Goal: Information Seeking & Learning: Learn about a topic

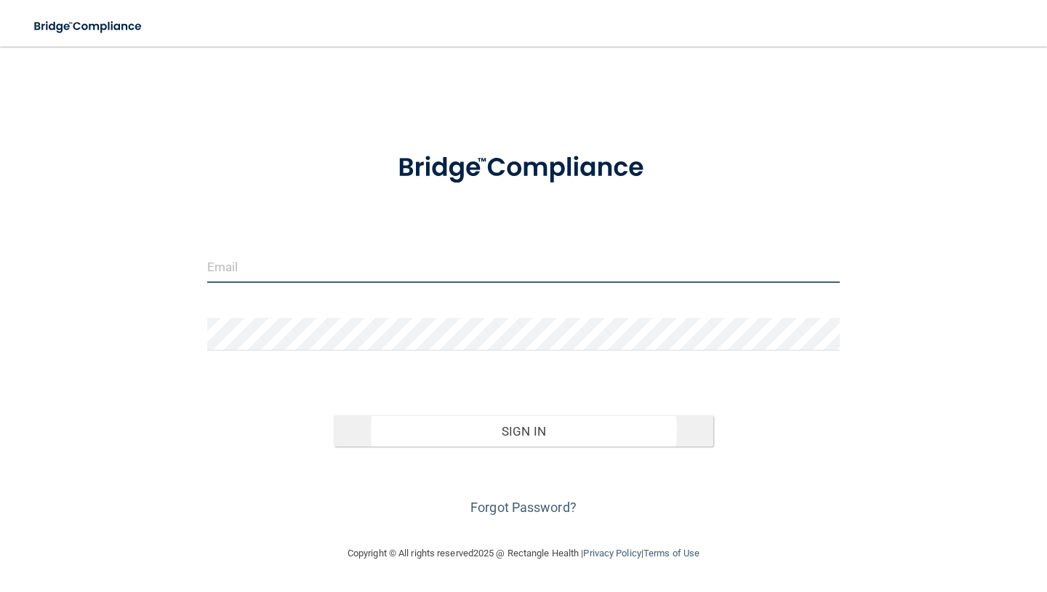
type input "[EMAIL_ADDRESS][DOMAIN_NAME]"
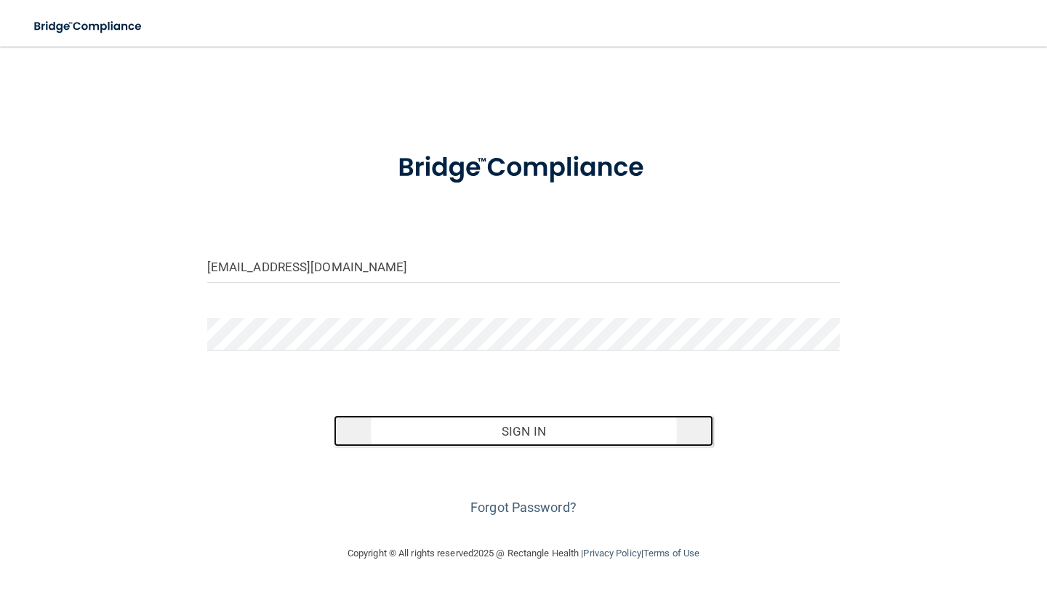
click at [507, 434] on button "Sign In" at bounding box center [523, 431] width 379 height 32
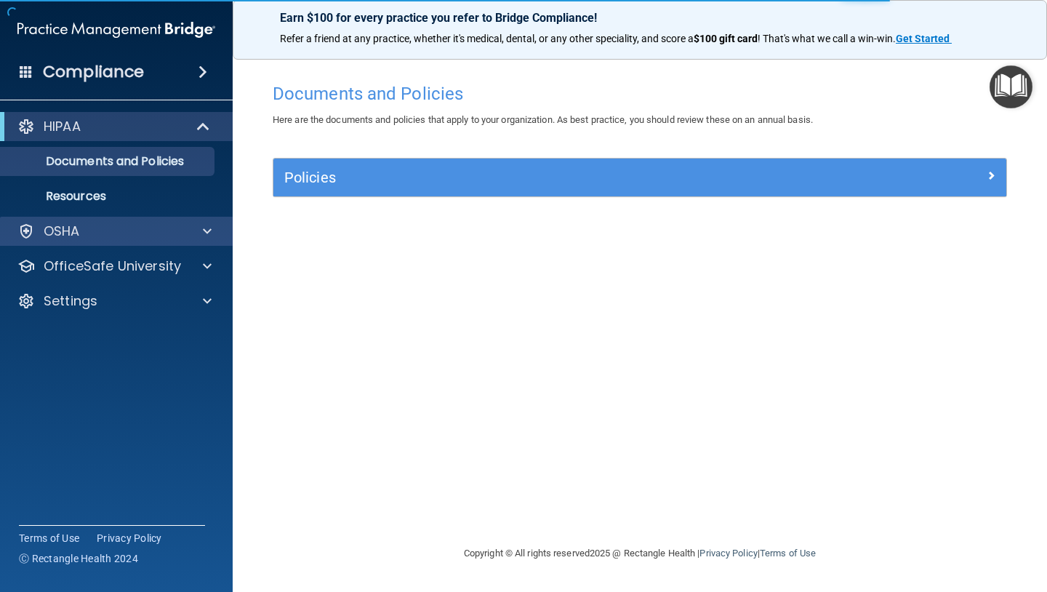
click at [85, 241] on div "OSHA" at bounding box center [116, 231] width 233 height 29
click at [90, 227] on div "OSHA" at bounding box center [97, 230] width 180 height 17
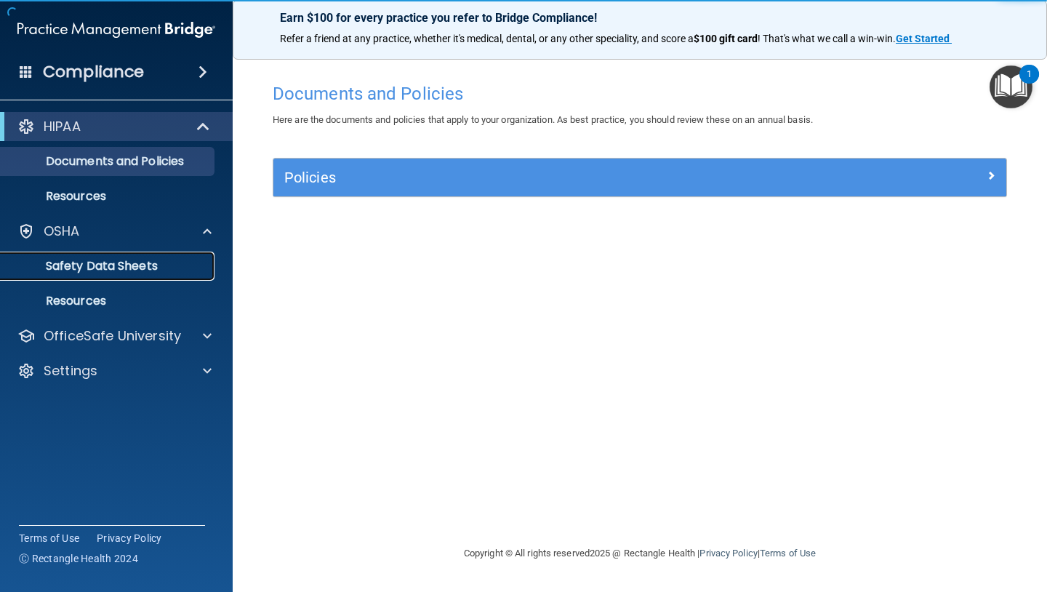
click at [61, 270] on p "Safety Data Sheets" at bounding box center [108, 266] width 198 height 15
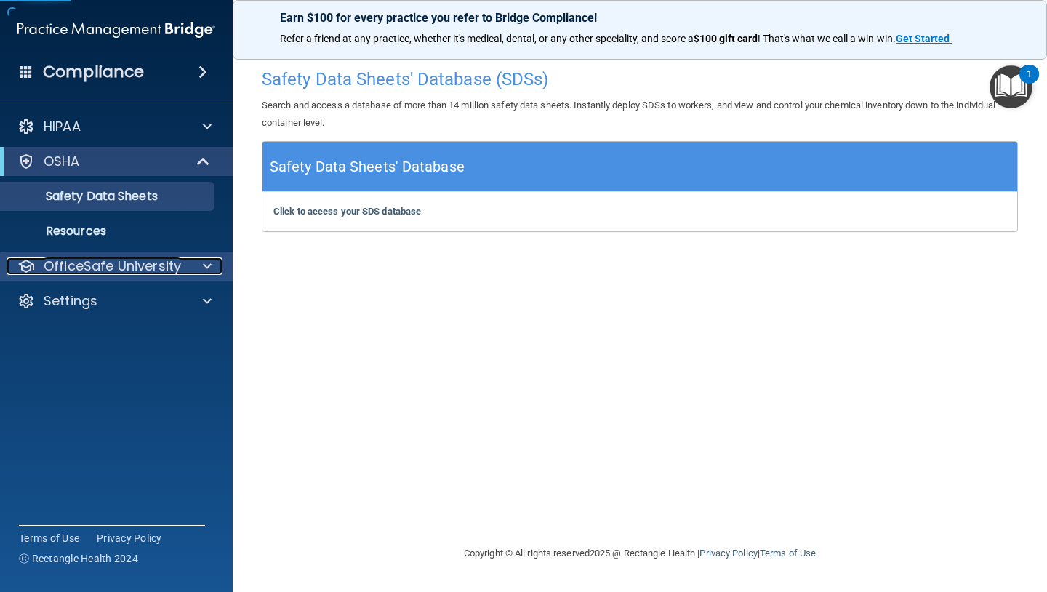
click at [55, 261] on p "OfficeSafe University" at bounding box center [112, 265] width 137 height 17
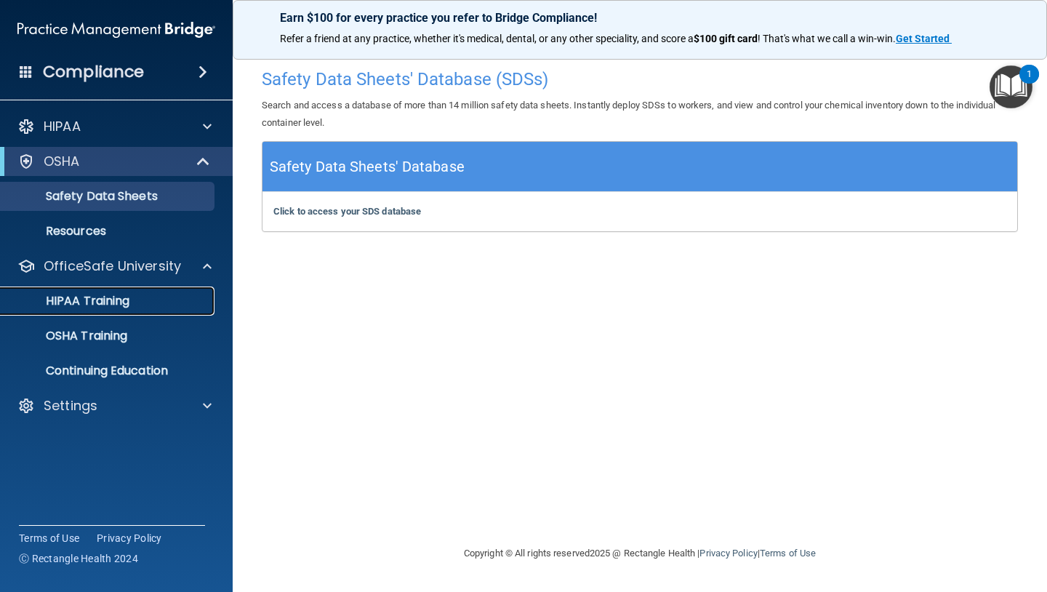
click at [62, 294] on p "HIPAA Training" at bounding box center [69, 301] width 120 height 15
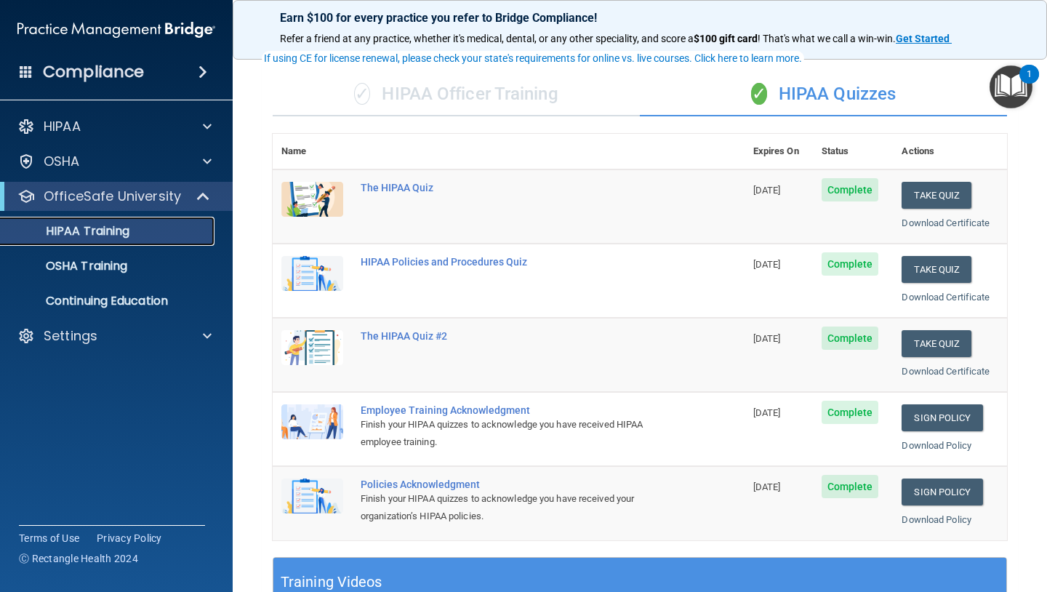
scroll to position [89, 0]
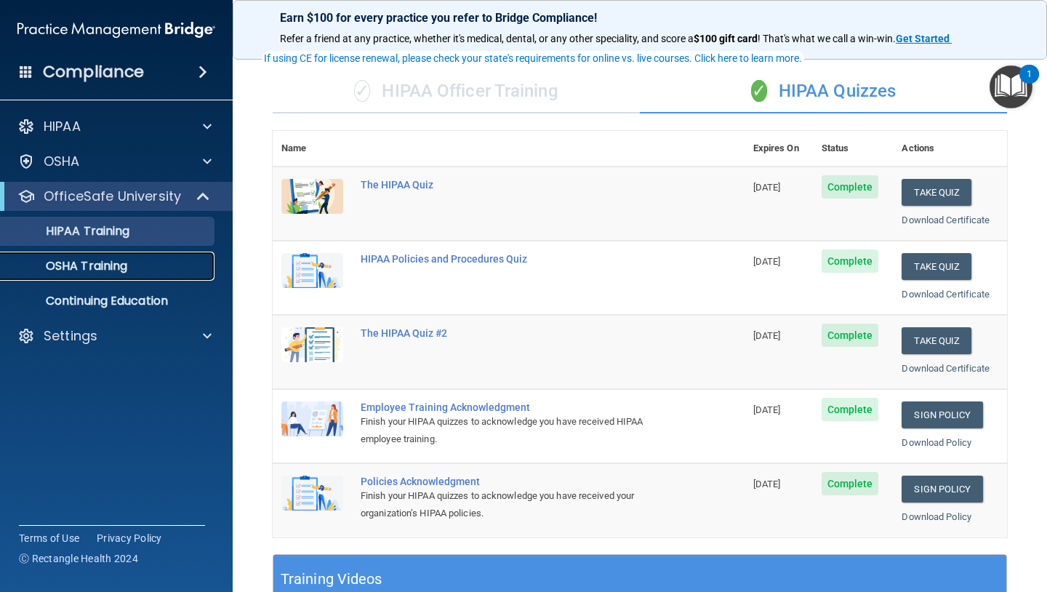
click at [90, 267] on p "OSHA Training" at bounding box center [68, 266] width 118 height 15
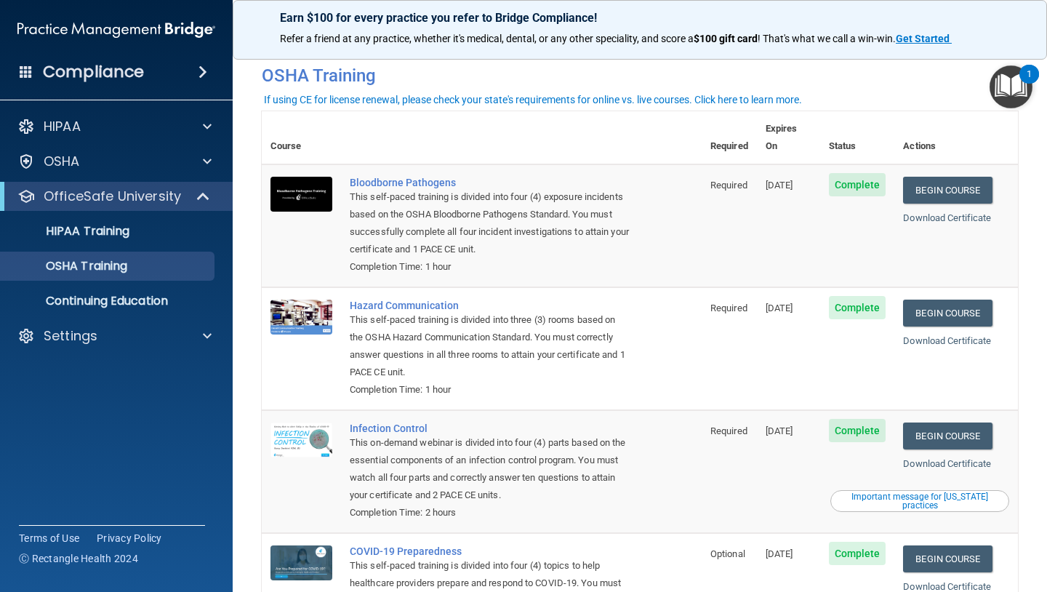
scroll to position [16, 0]
